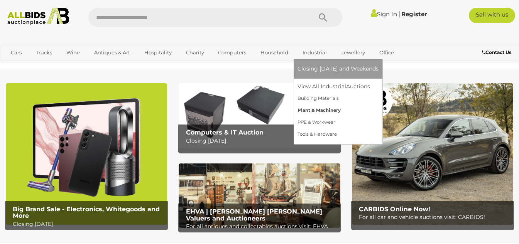
click at [323, 107] on link "Plant & Machinery" at bounding box center [338, 111] width 81 height 12
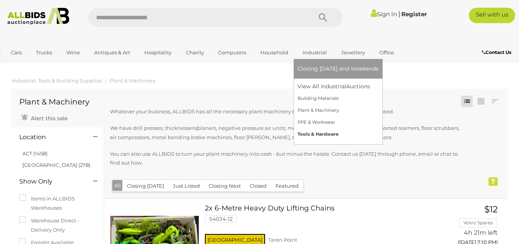
click at [314, 135] on link "Tools & Hardware" at bounding box center [338, 135] width 81 height 12
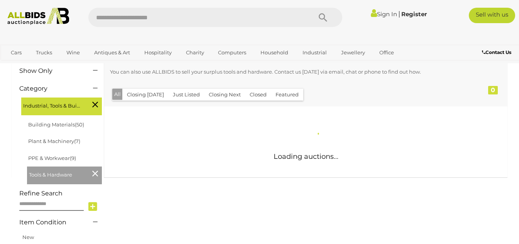
scroll to position [129, 0]
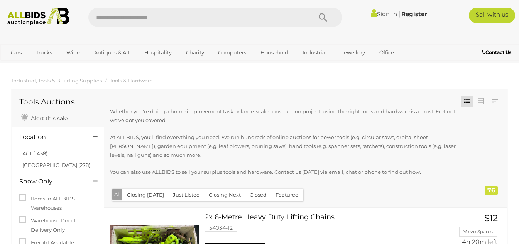
click at [95, 138] on icon at bounding box center [95, 137] width 5 height 8
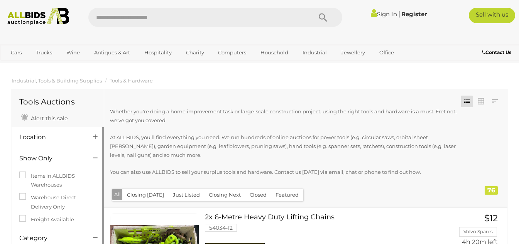
click at [95, 138] on icon at bounding box center [95, 137] width 5 height 8
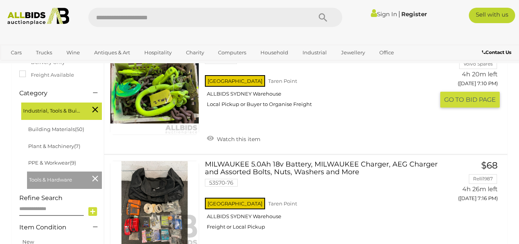
scroll to position [193, 0]
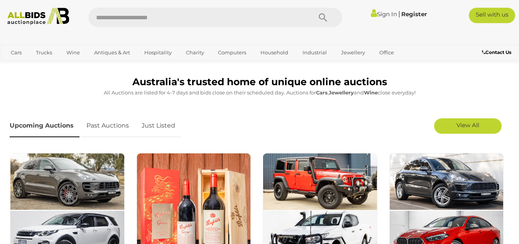
scroll to position [258, 0]
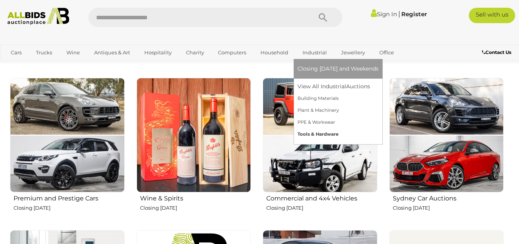
click at [319, 134] on link "Tools & Hardware" at bounding box center [338, 135] width 81 height 12
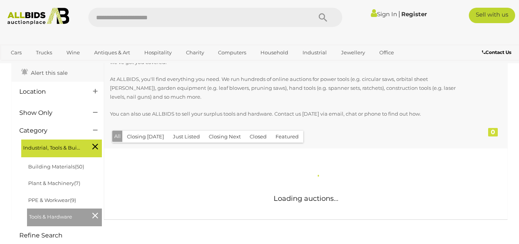
scroll to position [64, 0]
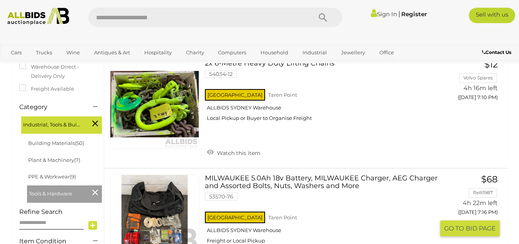
scroll to position [129, 0]
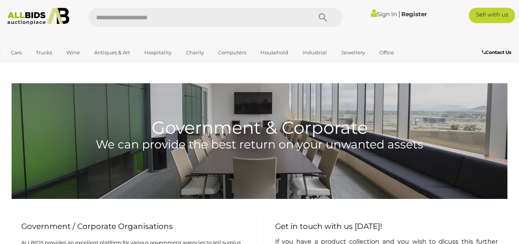
click at [146, 22] on input "text" at bounding box center [196, 17] width 216 height 19
type input "**********"
